Goal: Transaction & Acquisition: Subscribe to service/newsletter

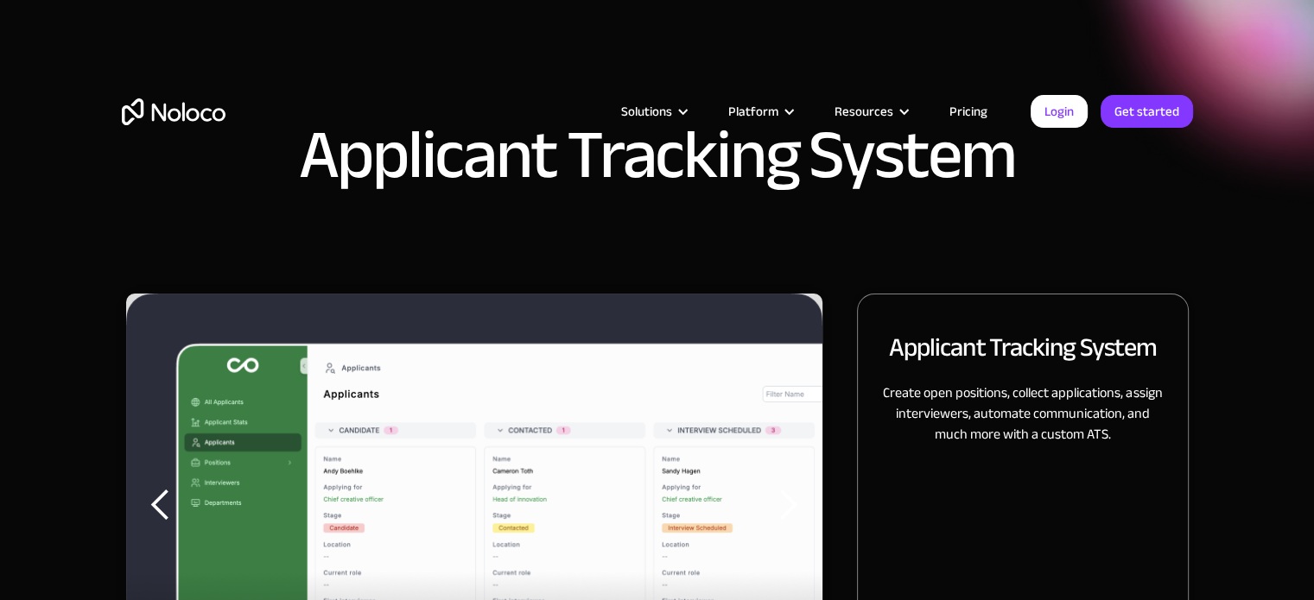
click at [954, 107] on link "Pricing" at bounding box center [968, 111] width 81 height 22
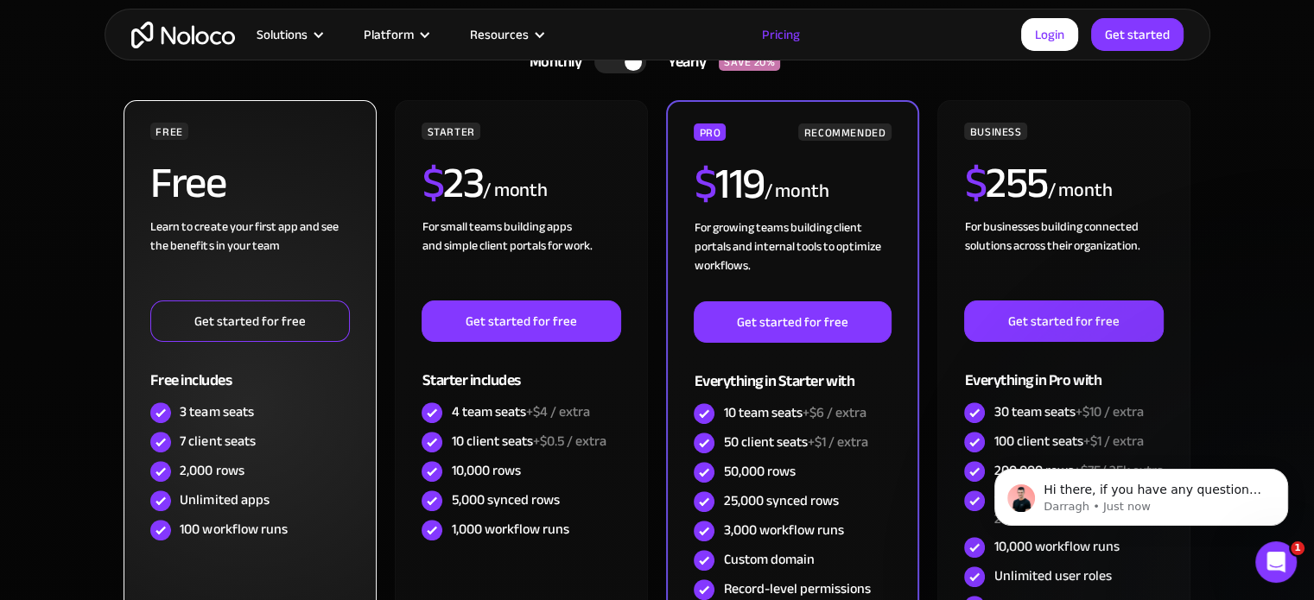
click at [295, 324] on link "Get started for free" at bounding box center [249, 321] width 199 height 41
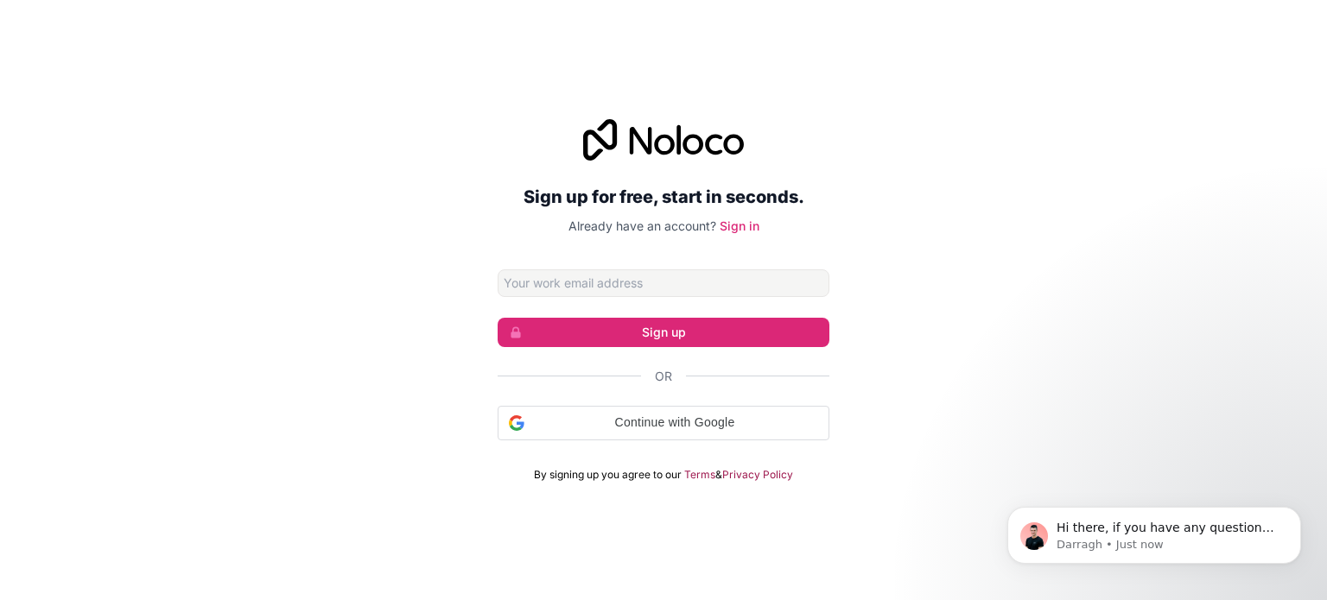
click at [670, 282] on input "Email address" at bounding box center [664, 283] width 332 height 28
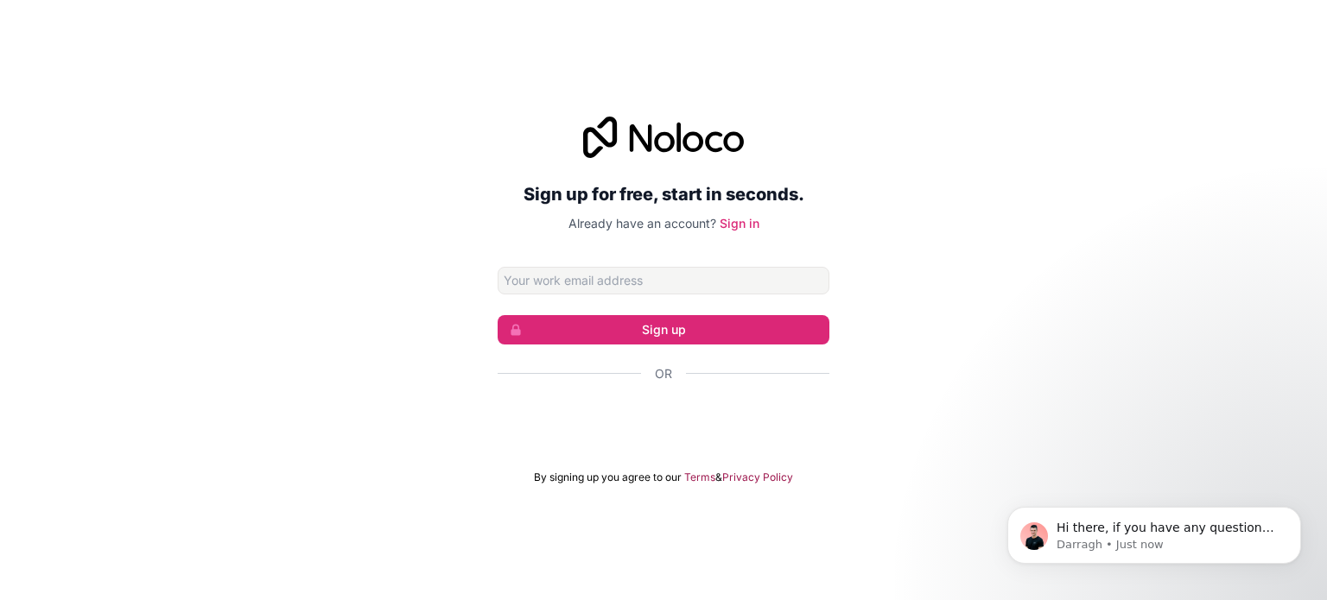
type input "[EMAIL_ADDRESS][DOMAIN_NAME]"
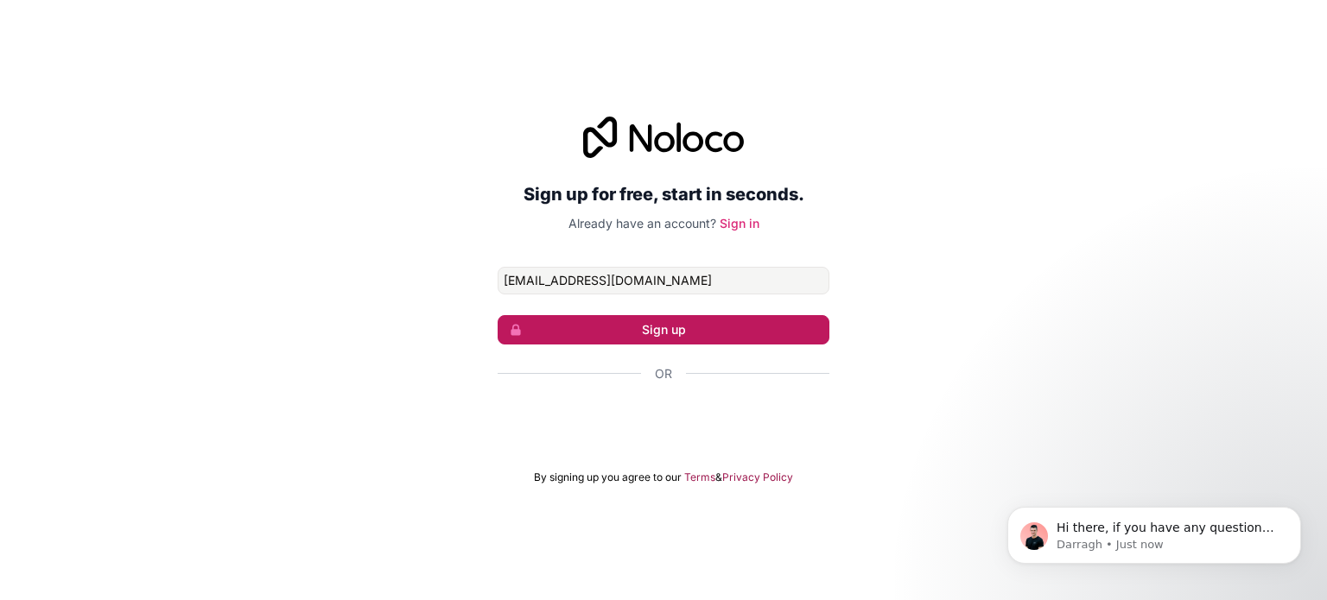
click at [674, 332] on button "Sign up" at bounding box center [664, 329] width 332 height 29
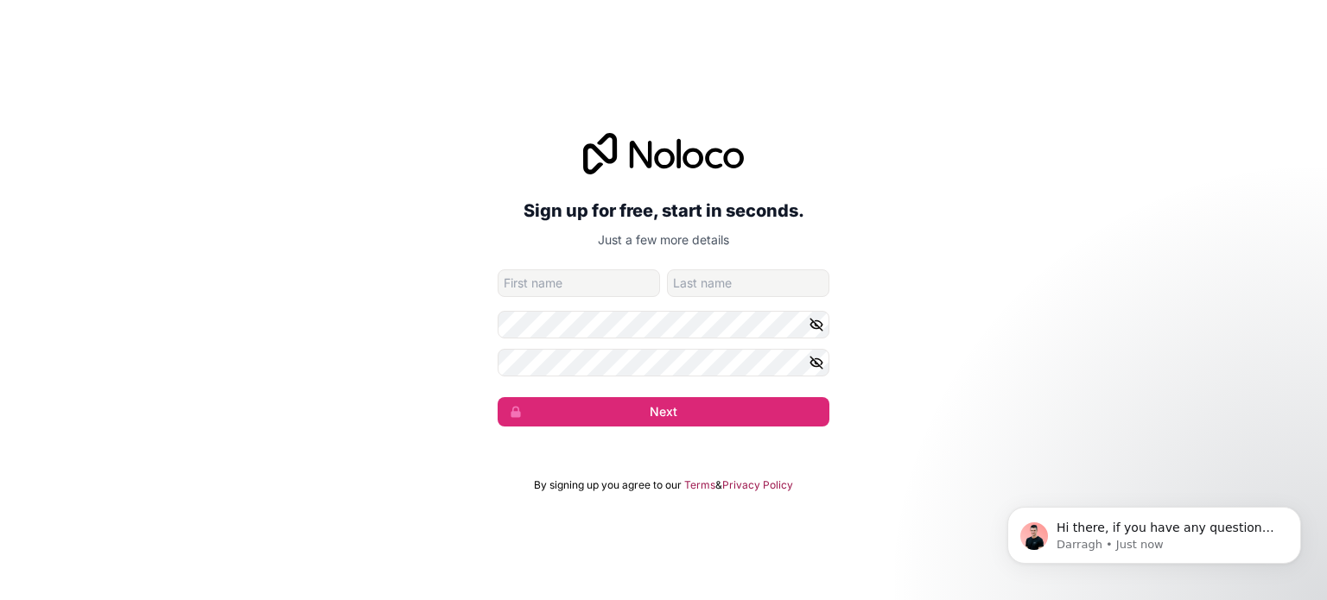
click at [605, 286] on input "given-name" at bounding box center [579, 283] width 162 height 28
type input "ZIST"
type input "FOUNDATION"
click at [817, 365] on icon "button" at bounding box center [816, 363] width 12 height 12
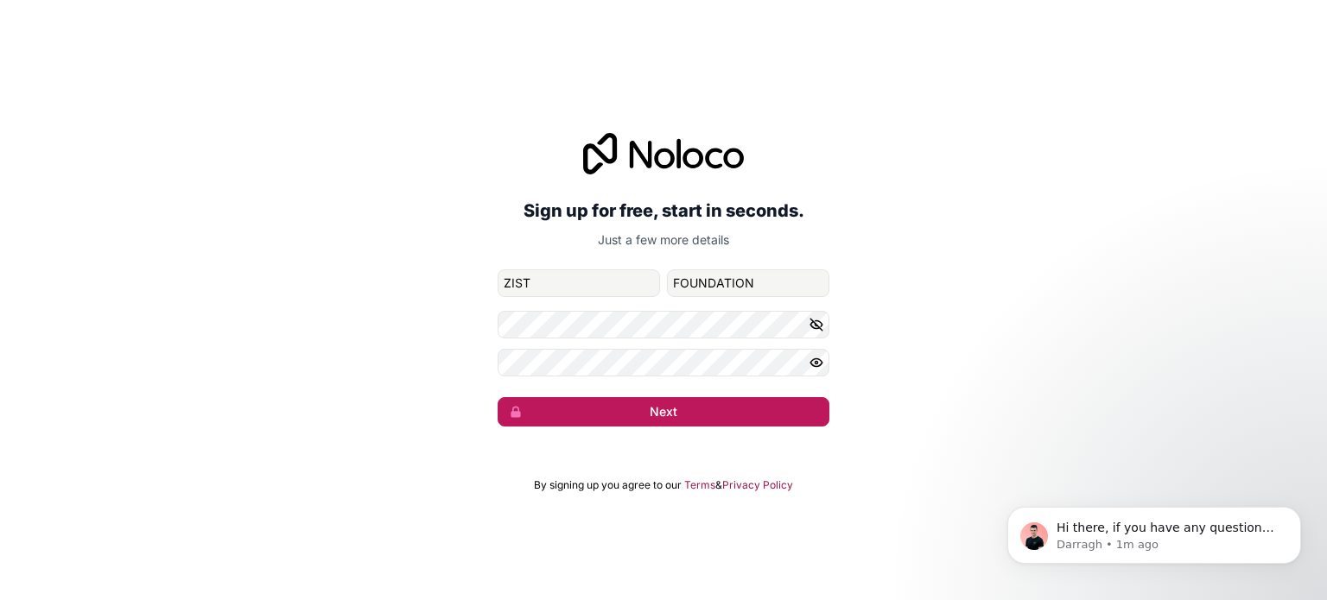
click at [591, 403] on button "Next" at bounding box center [664, 411] width 332 height 29
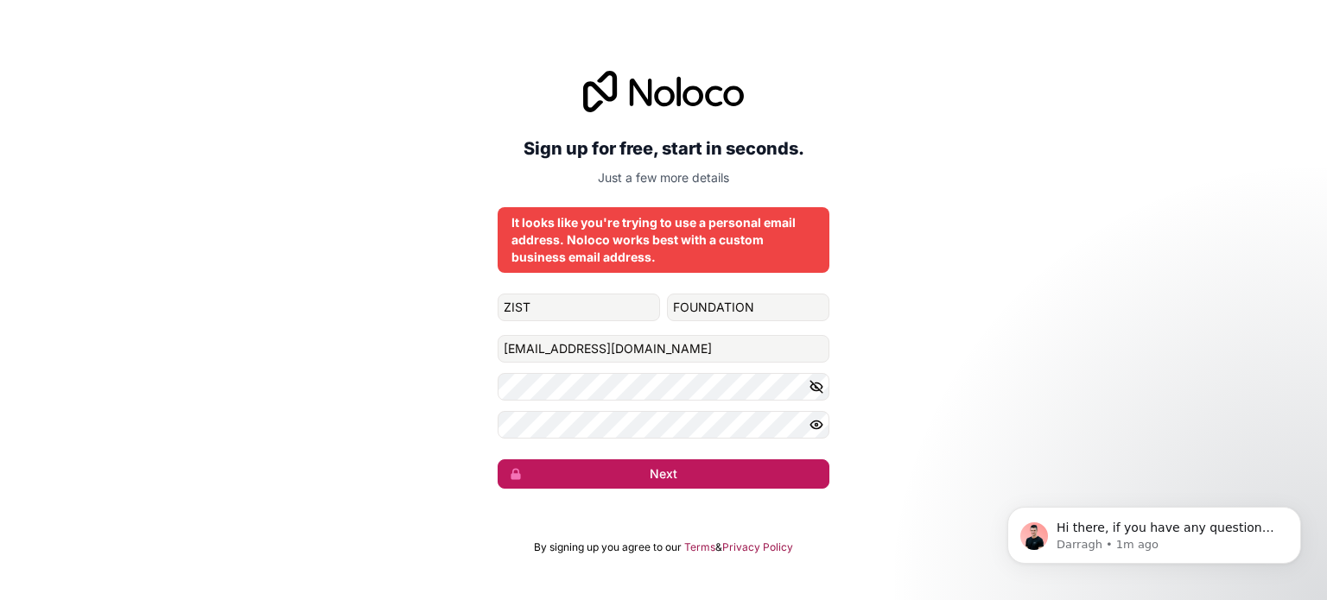
click at [671, 469] on button "Next" at bounding box center [664, 474] width 332 height 29
click at [669, 466] on button "Next" at bounding box center [664, 474] width 332 height 29
click at [708, 469] on button "Next" at bounding box center [664, 474] width 332 height 29
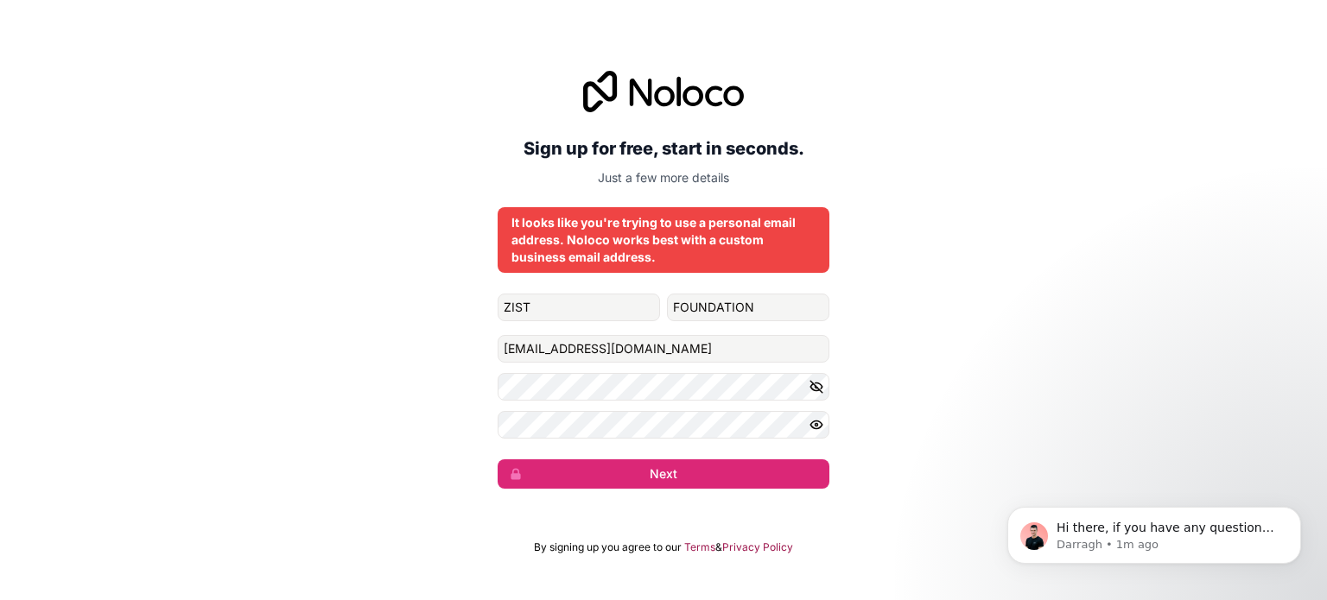
click at [660, 210] on div "It looks like you're trying to use a personal email address. Noloco works best …" at bounding box center [664, 240] width 332 height 66
